Goal: Book appointment/travel/reservation

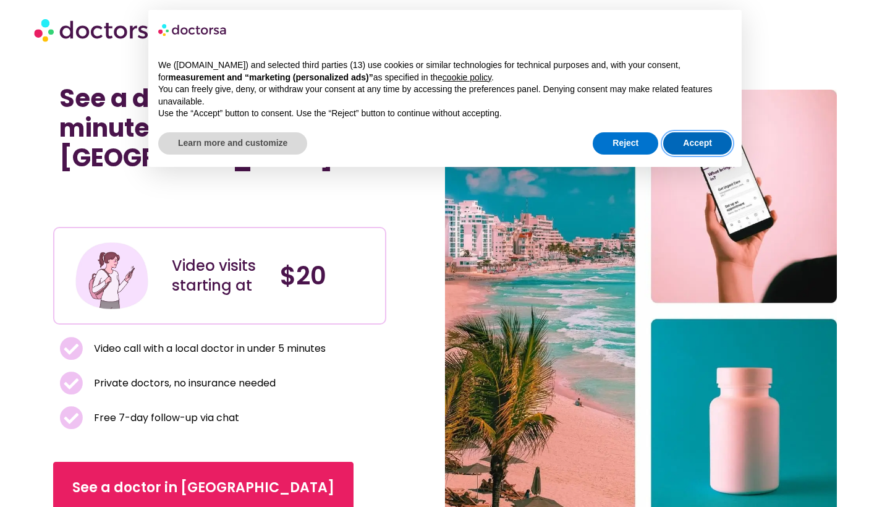
click at [697, 139] on button "Accept" at bounding box center [697, 143] width 69 height 22
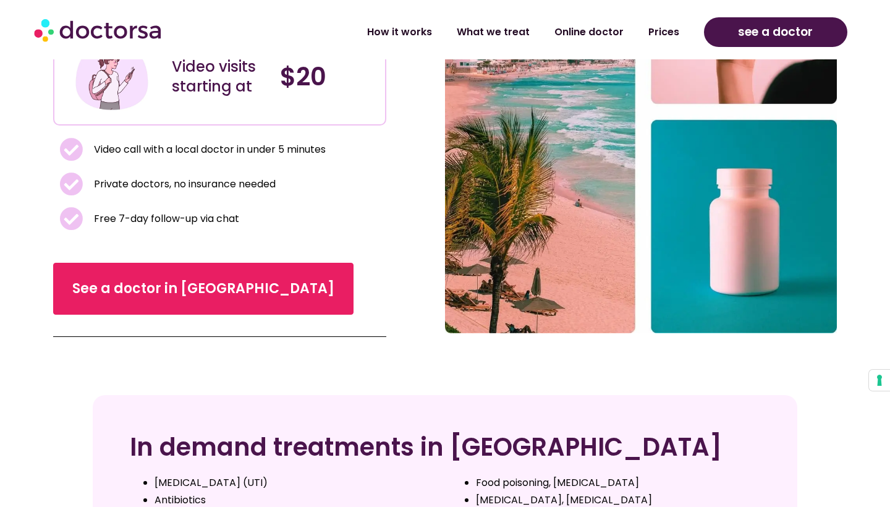
scroll to position [200, 0]
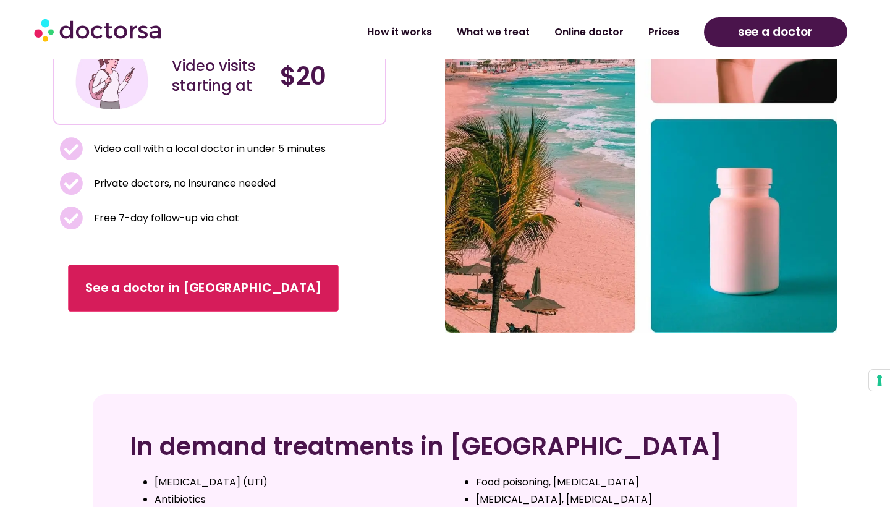
click at [172, 279] on span "See a doctor in [GEOGRAPHIC_DATA]" at bounding box center [204, 288] width 236 height 18
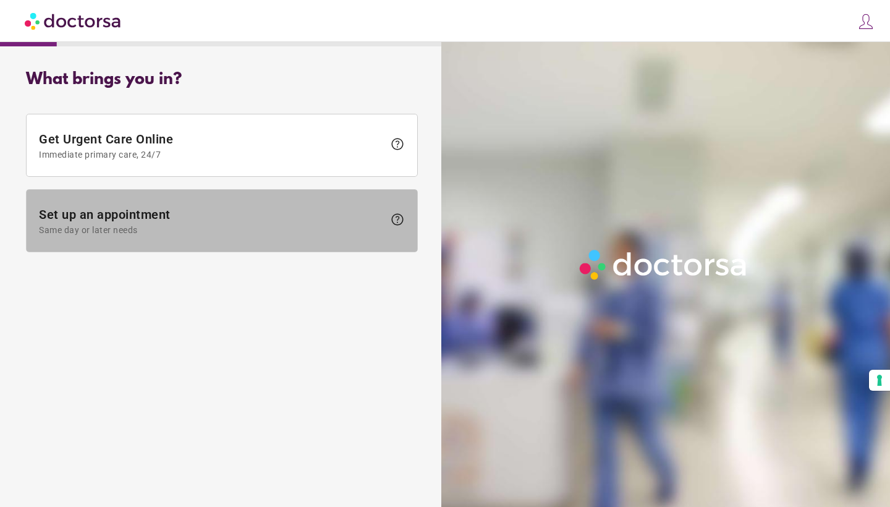
click at [142, 218] on span "Set up an appointment Same day or later needs" at bounding box center [211, 221] width 345 height 28
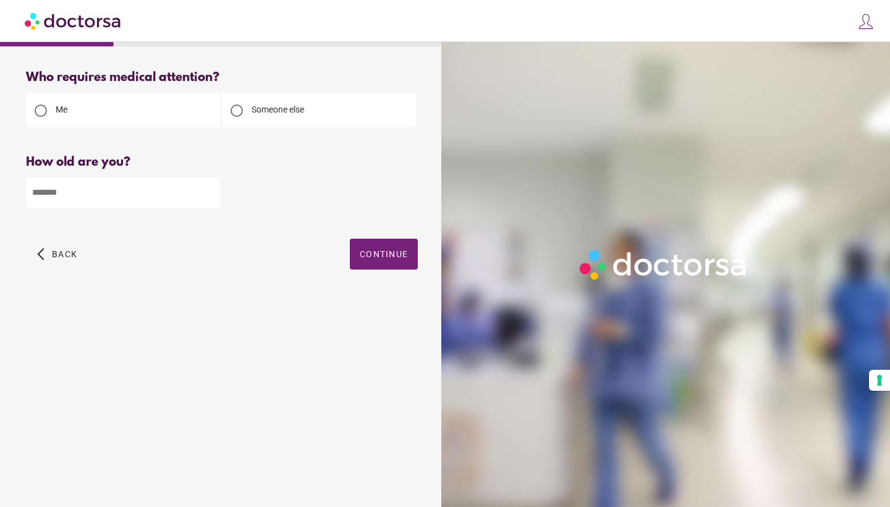
click at [137, 196] on input "number" at bounding box center [123, 192] width 194 height 30
type input "**"
click at [376, 256] on span "Continue" at bounding box center [384, 254] width 48 height 10
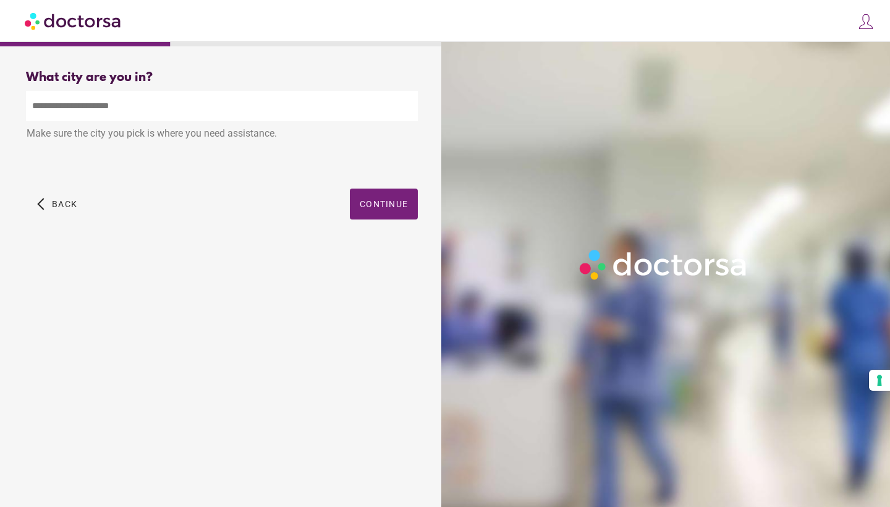
click at [150, 109] on input "text" at bounding box center [222, 106] width 392 height 30
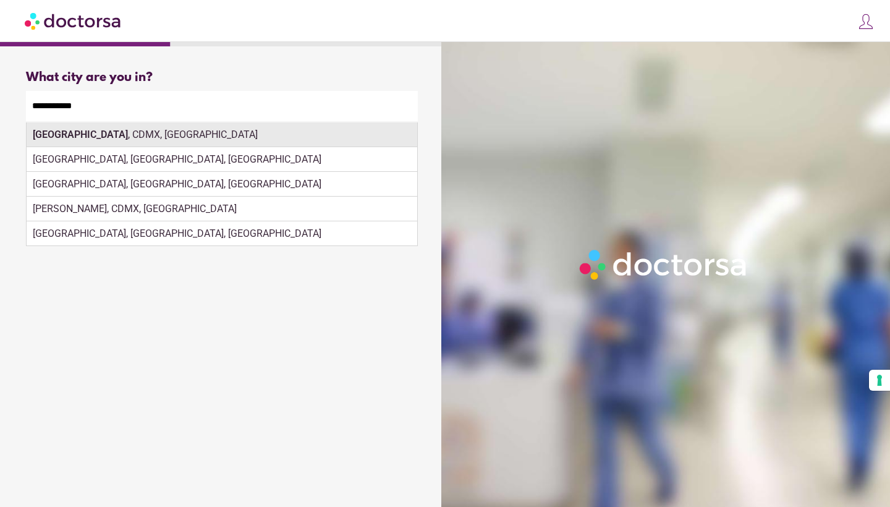
click at [153, 134] on div "Mexico City , CDMX, Mexico" at bounding box center [222, 134] width 391 height 25
type input "**********"
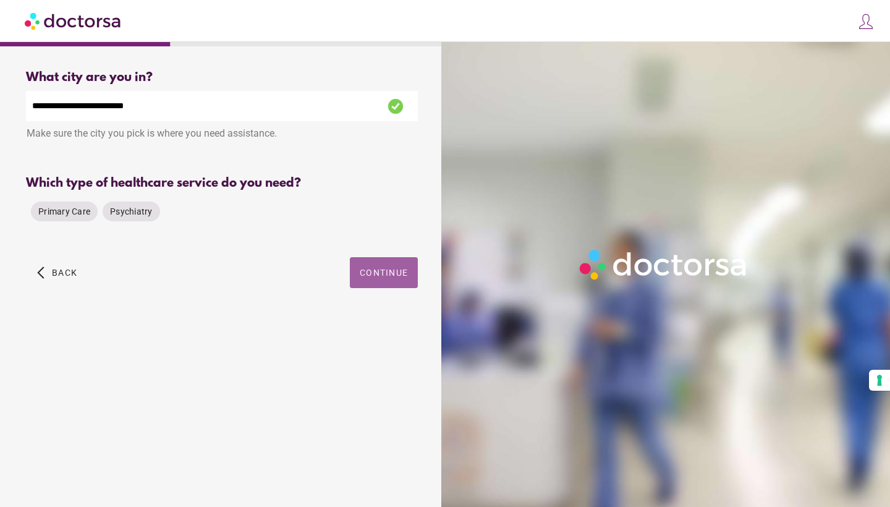
click at [382, 272] on span "Continue" at bounding box center [384, 273] width 48 height 10
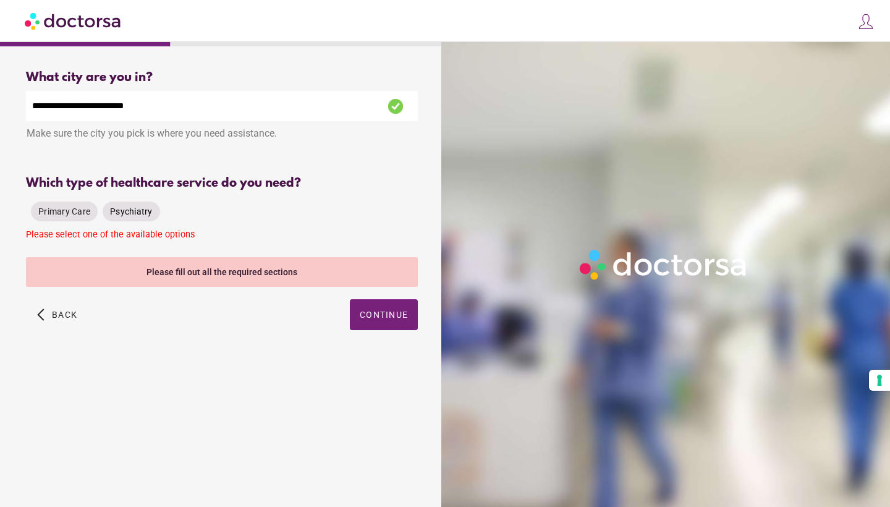
click at [132, 213] on span "Psychiatry" at bounding box center [131, 212] width 43 height 10
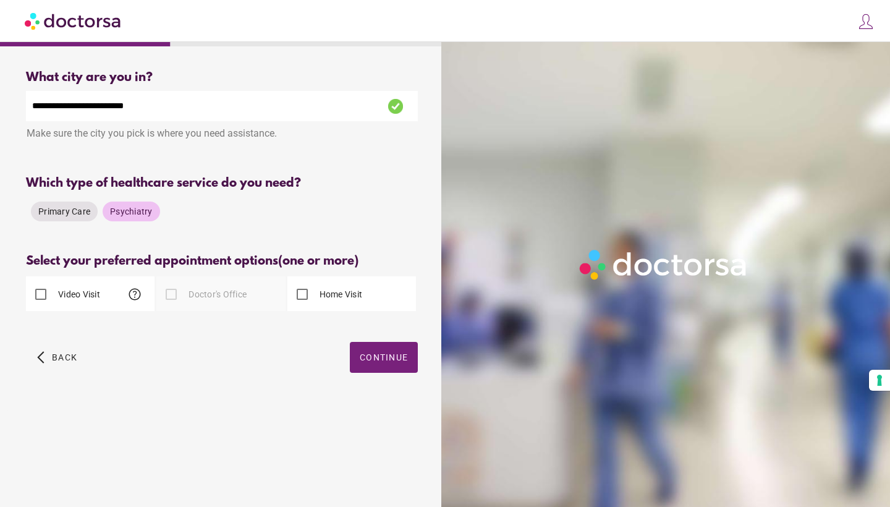
click at [173, 296] on div at bounding box center [171, 294] width 25 height 25
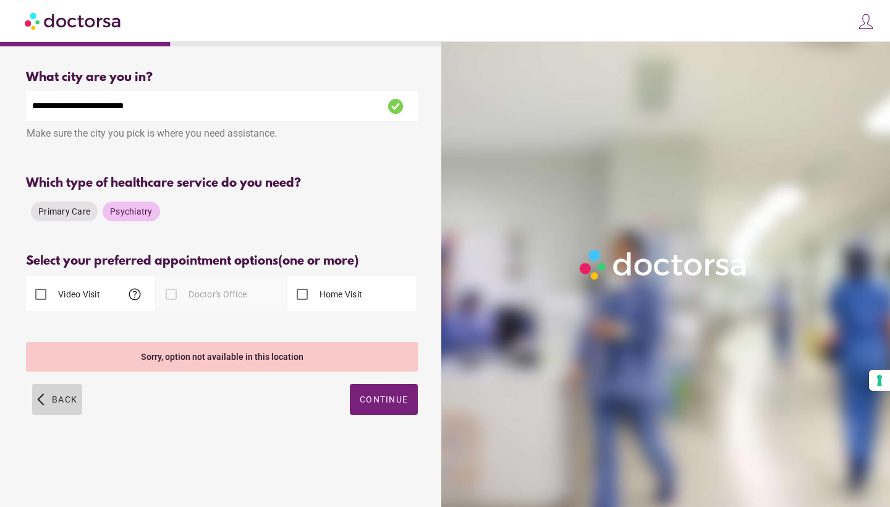
click at [58, 403] on span "Back" at bounding box center [64, 399] width 25 height 10
